Goal: Contribute content

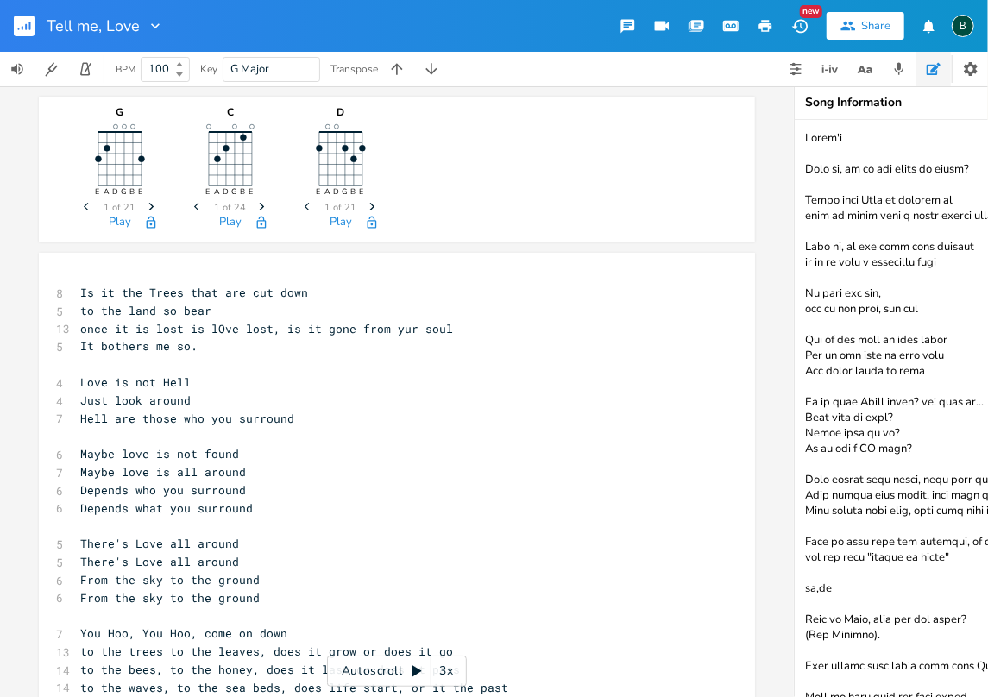
scroll to position [2559, 0]
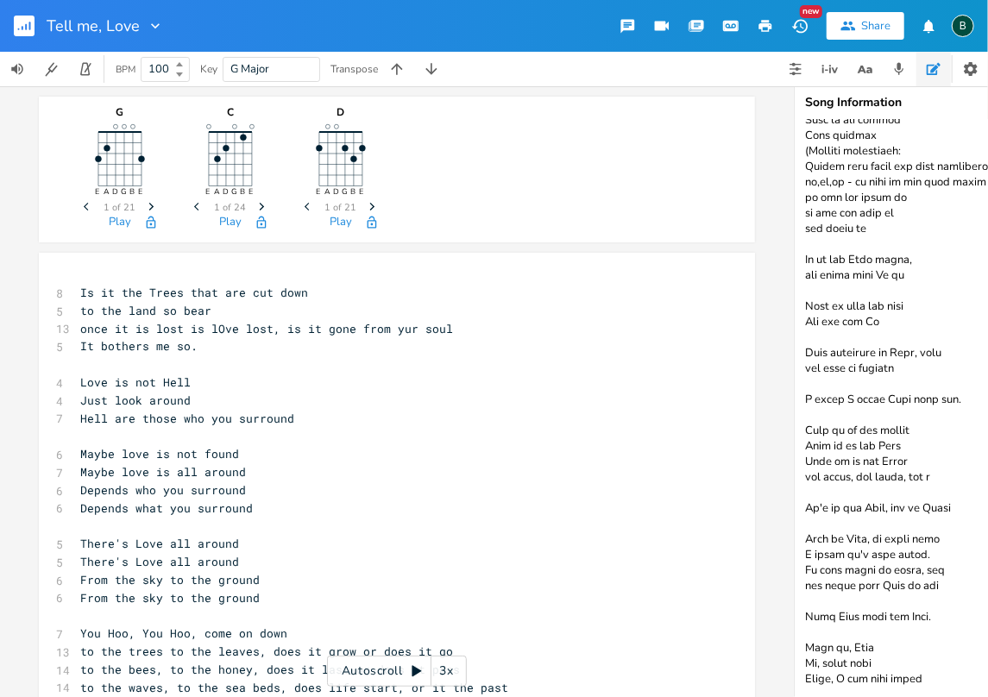
click at [23, 25] on rect "button" at bounding box center [24, 26] width 21 height 21
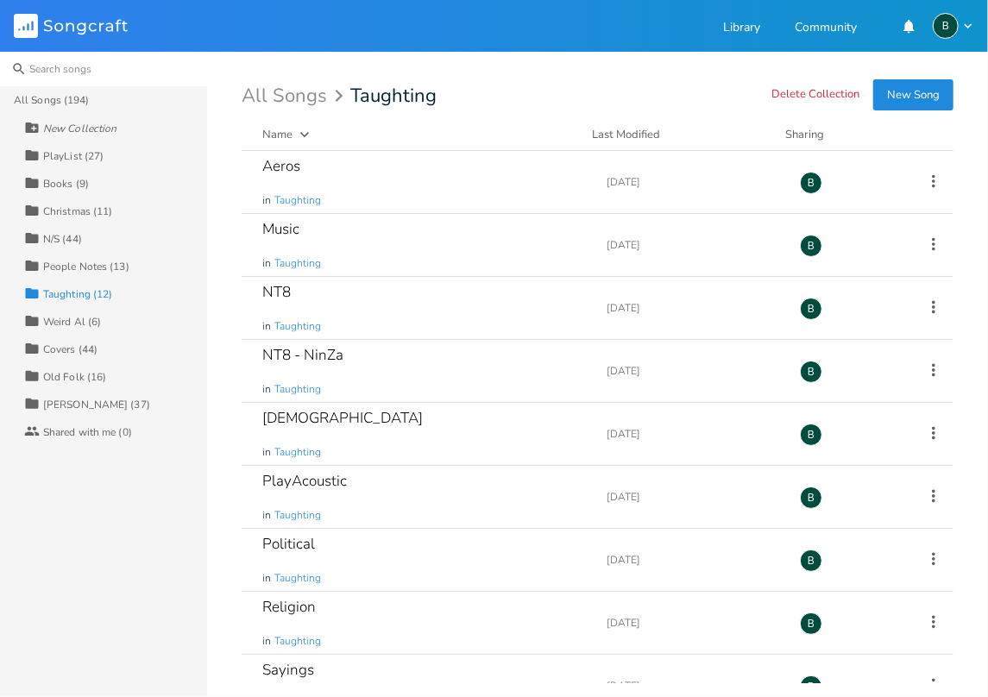
click at [54, 66] on input at bounding box center [103, 69] width 207 height 35
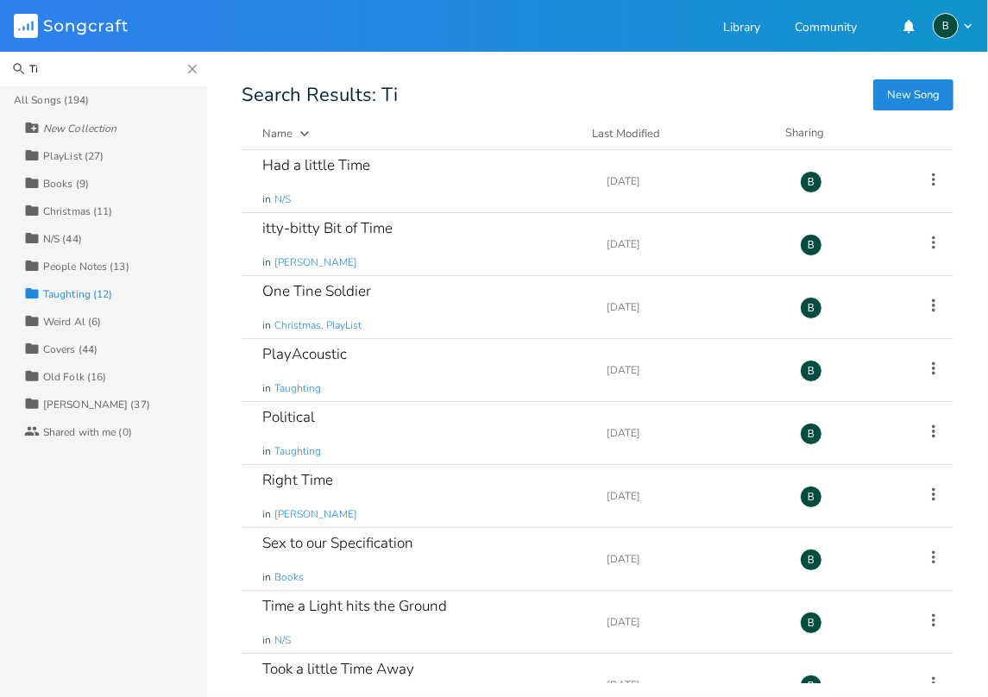
type input "T"
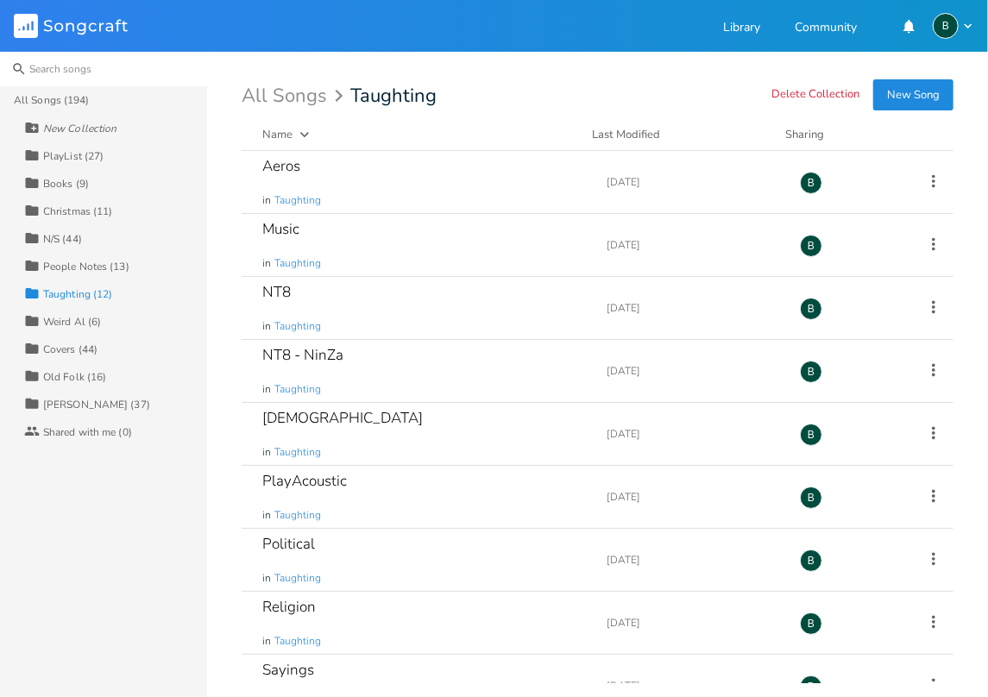
type input "Y"
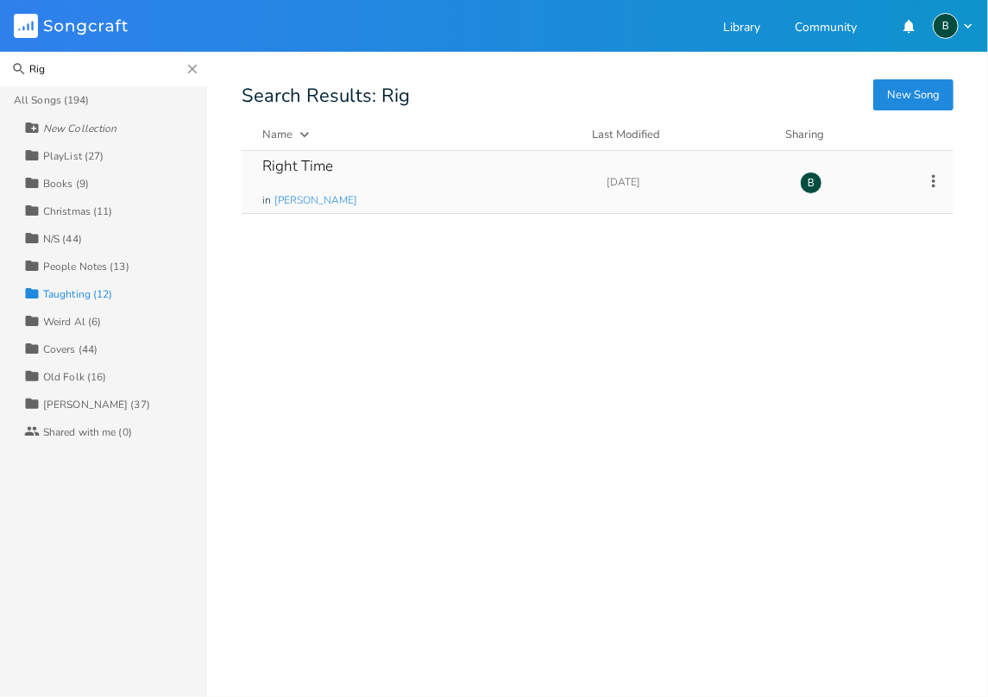
type input "Rig"
click at [304, 169] on div "Right Time" at bounding box center [297, 166] width 71 height 15
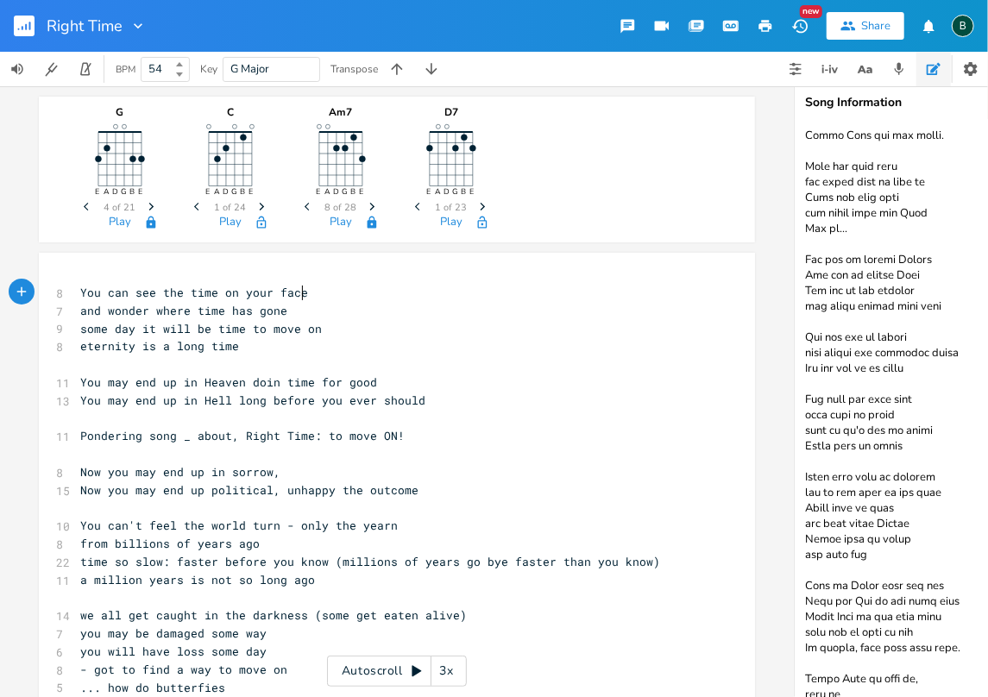
scroll to position [5338, 0]
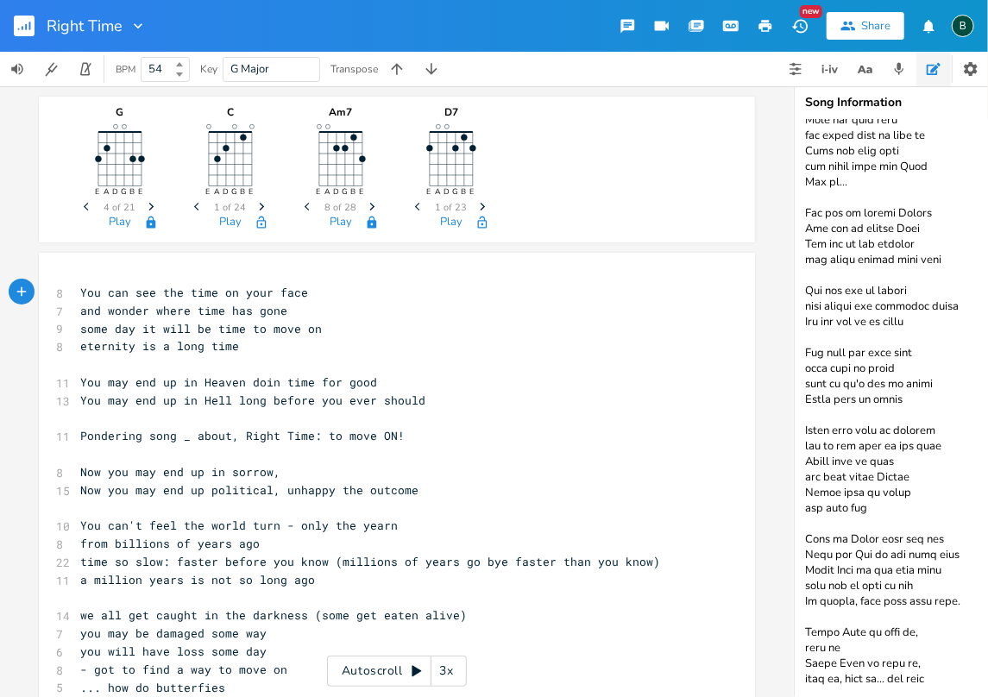
click at [954, 655] on textarea at bounding box center [966, 408] width 345 height 577
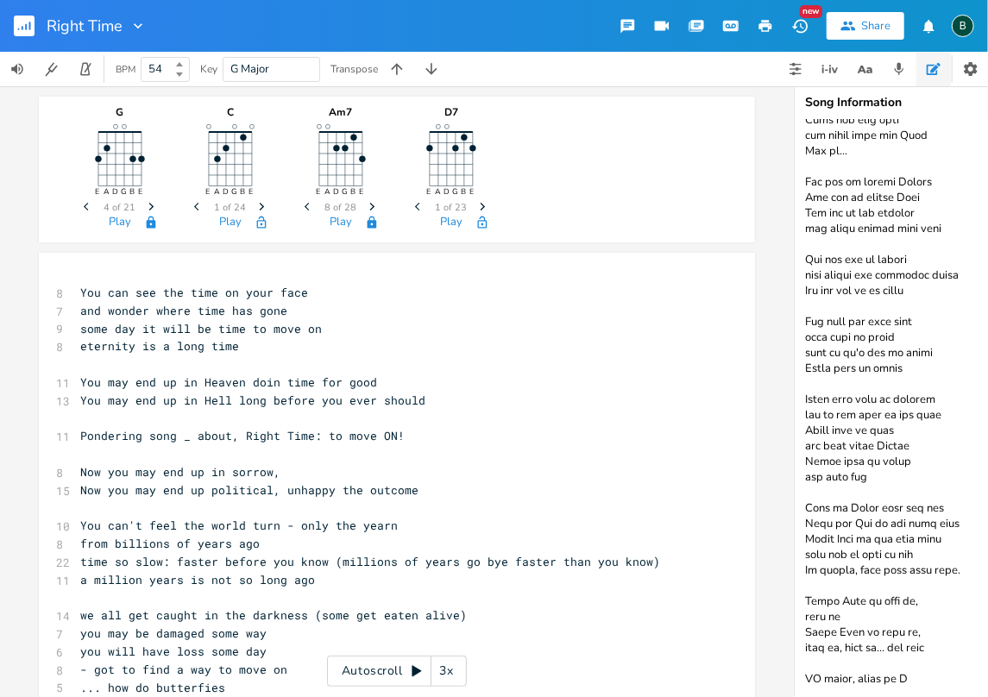
scroll to position [5354, 0]
click at [814, 666] on textarea at bounding box center [966, 408] width 345 height 577
type textarea "BPM 54, Guitar 74 to catch up You can see the time on your face You can see the…"
